Goal: Navigation & Orientation: Find specific page/section

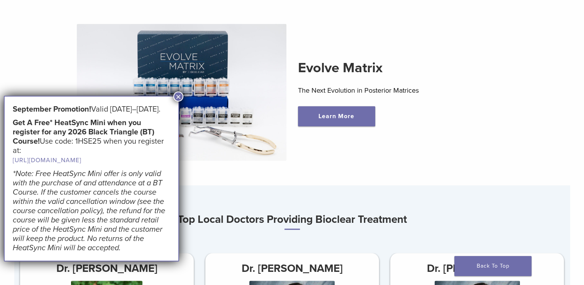
scroll to position [263, 0]
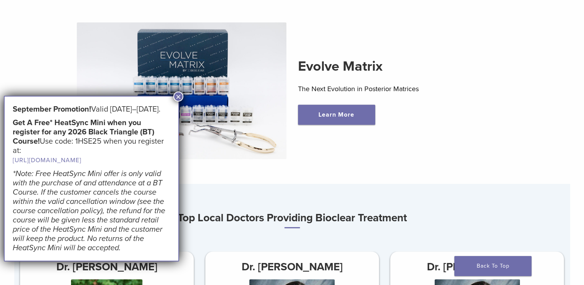
click at [179, 98] on button "×" at bounding box center [178, 97] width 10 height 10
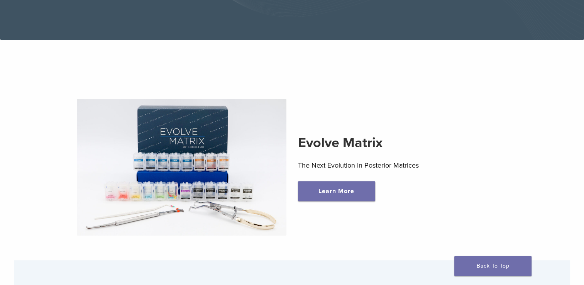
scroll to position [180, 0]
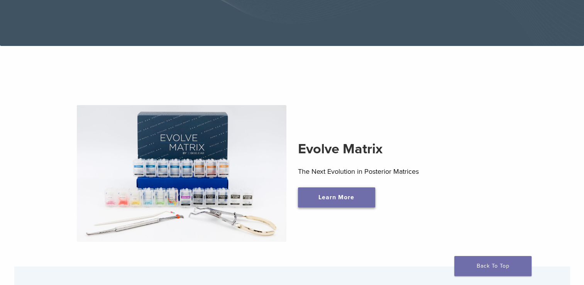
click at [347, 201] on link "Learn More" at bounding box center [336, 197] width 77 height 20
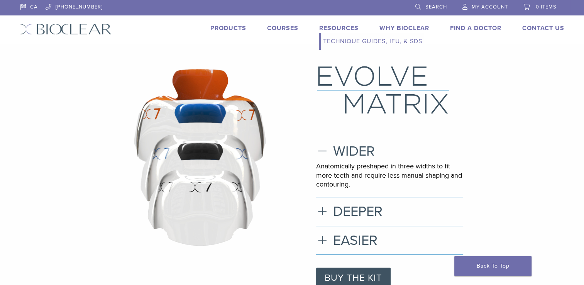
click at [341, 27] on link "Resources" at bounding box center [338, 28] width 39 height 8
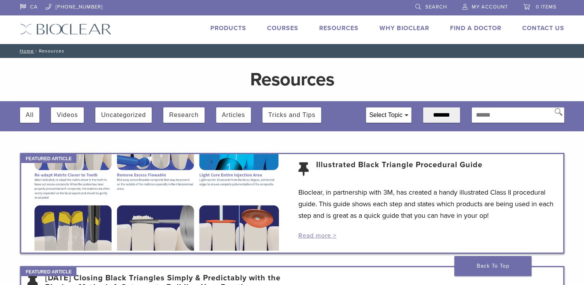
click at [230, 24] on link "Products" at bounding box center [228, 28] width 36 height 8
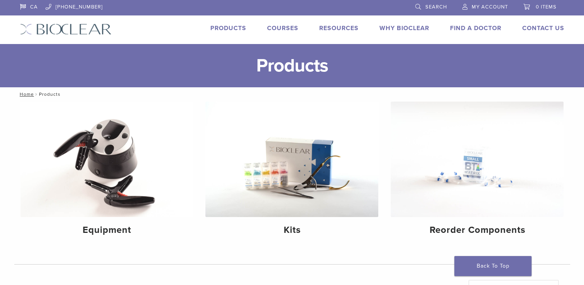
click at [275, 29] on link "Courses" at bounding box center [282, 28] width 31 height 8
click at [476, 27] on link "Find A Doctor" at bounding box center [475, 28] width 51 height 8
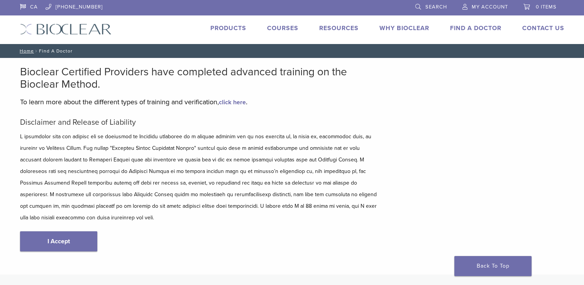
click at [541, 7] on span "0 items" at bounding box center [546, 7] width 21 height 6
click at [522, 66] on div "Bioclear Certified Providers have completed advanced training on the Bioclear M…" at bounding box center [292, 166] width 556 height 217
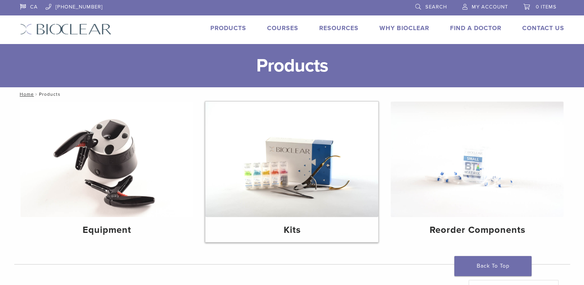
click at [274, 174] on img at bounding box center [291, 159] width 173 height 115
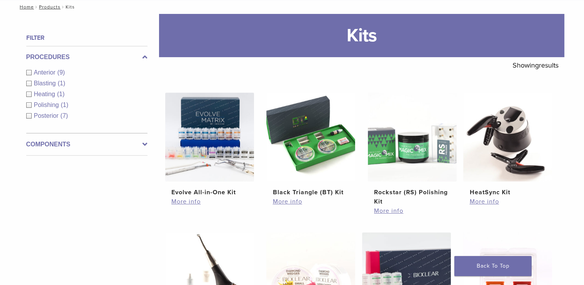
scroll to position [108, 0]
